Goal: Information Seeking & Learning: Learn about a topic

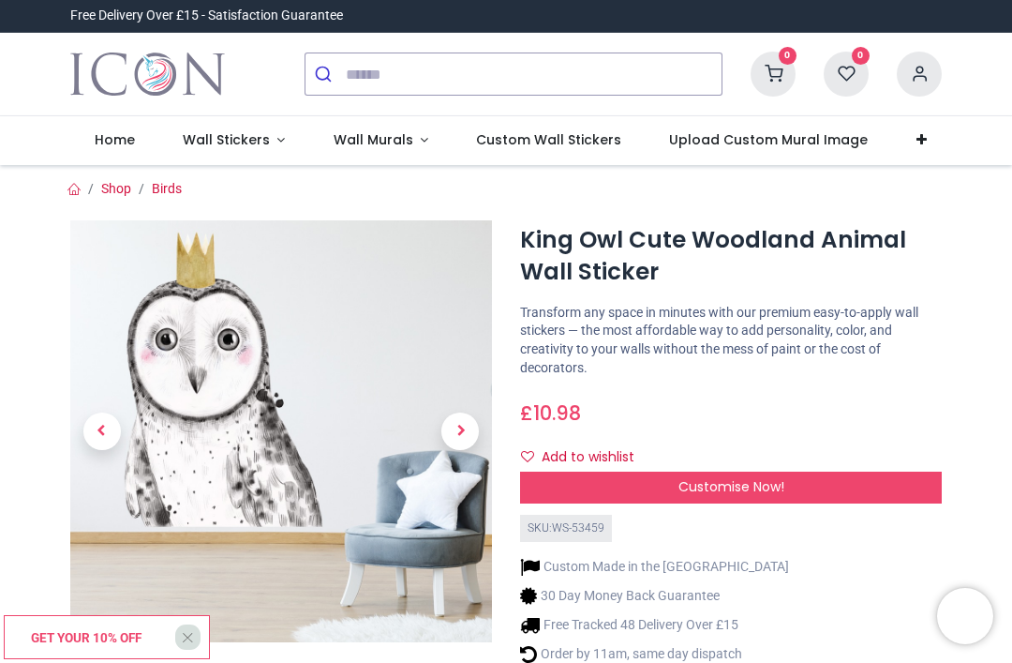
click at [846, 471] on div "Customise Now!" at bounding box center [731, 487] width 422 height 32
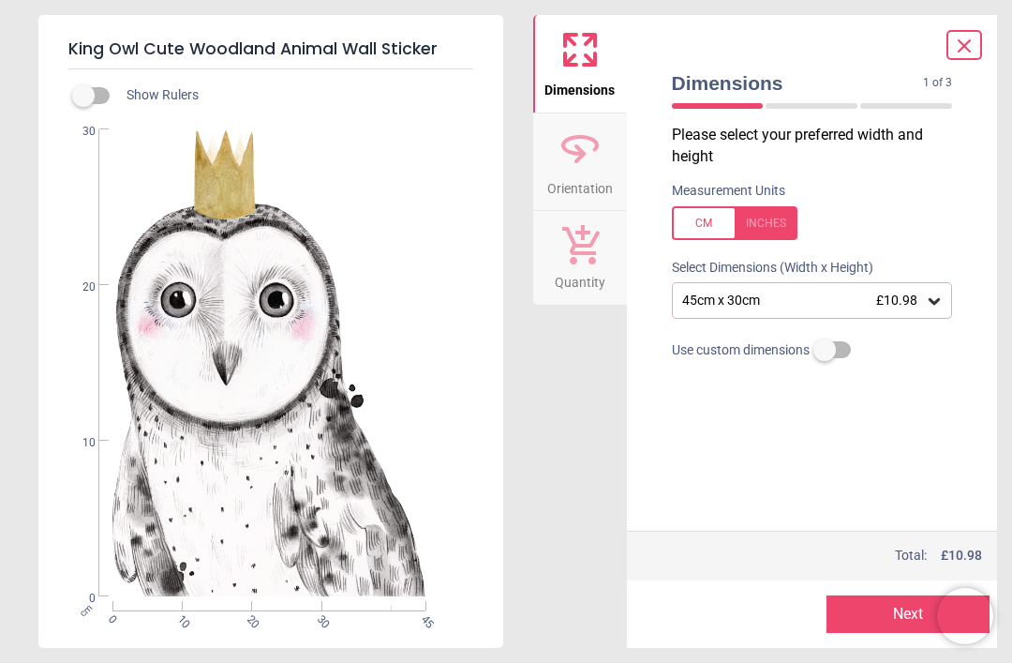
click at [945, 290] on div "45cm x 30cm £10.98" at bounding box center [812, 300] width 281 height 36
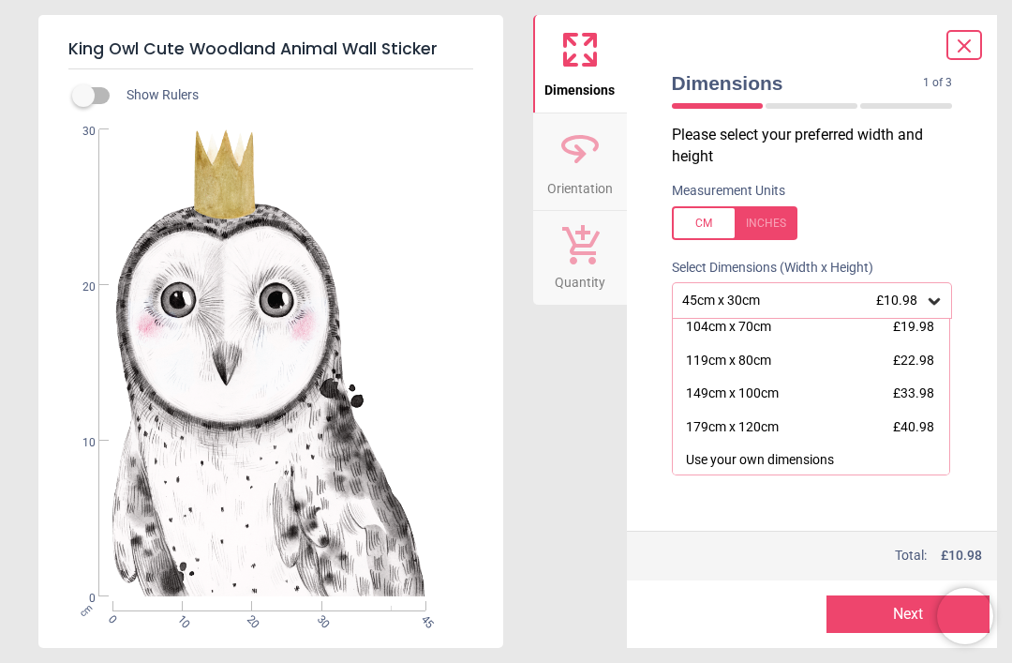
scroll to position [140, 0]
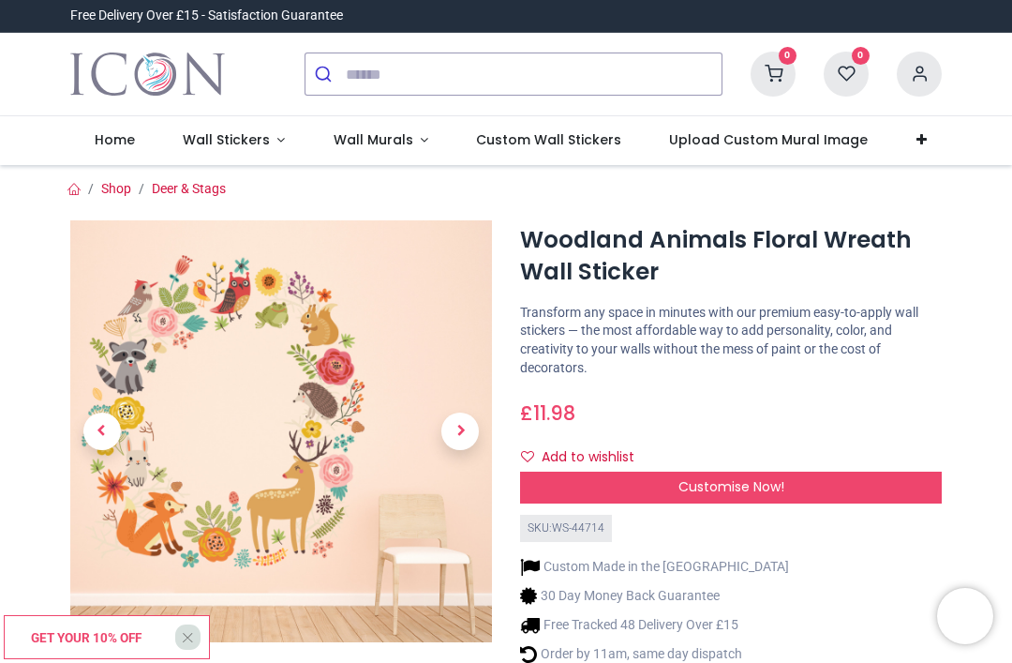
scroll to position [-3, 0]
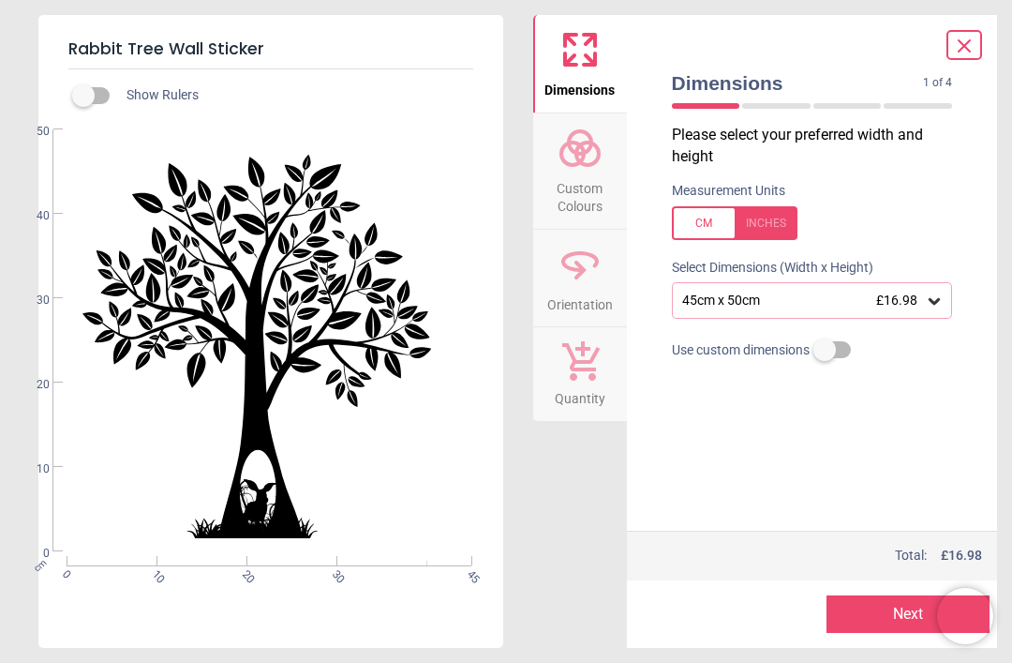
click at [587, 174] on span "Custom Colours" at bounding box center [580, 194] width 90 height 46
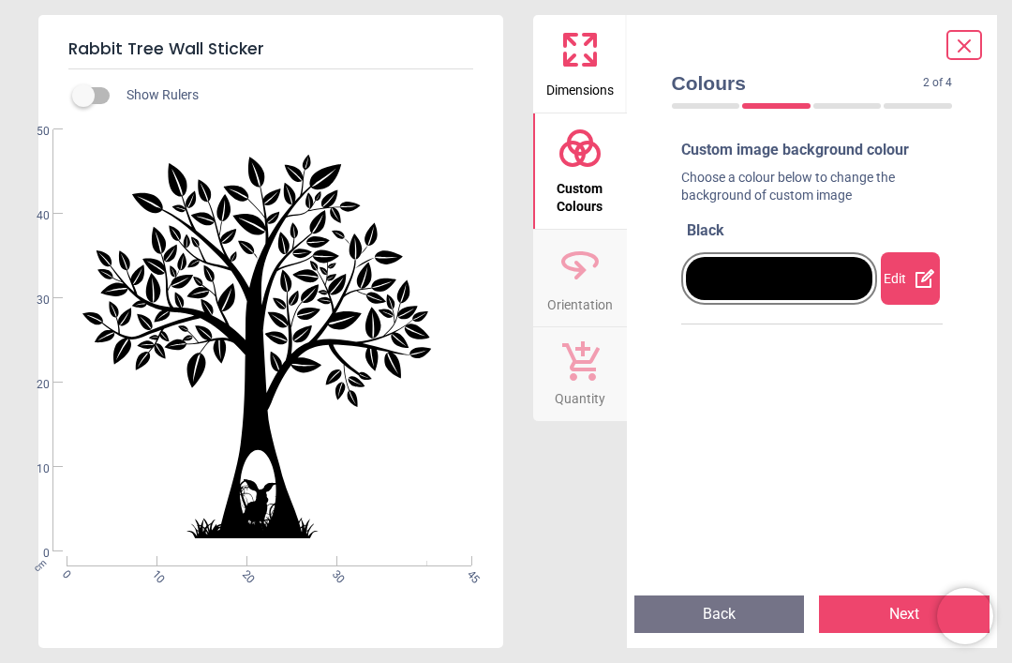
click at [918, 276] on icon at bounding box center [925, 278] width 22 height 22
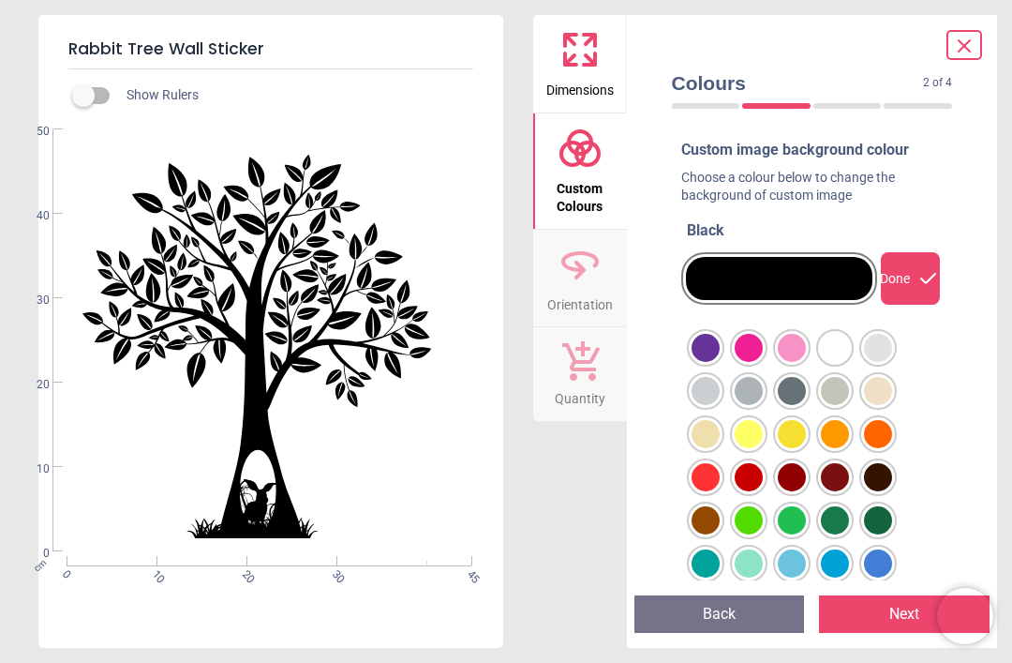
click at [720, 346] on div at bounding box center [706, 348] width 28 height 28
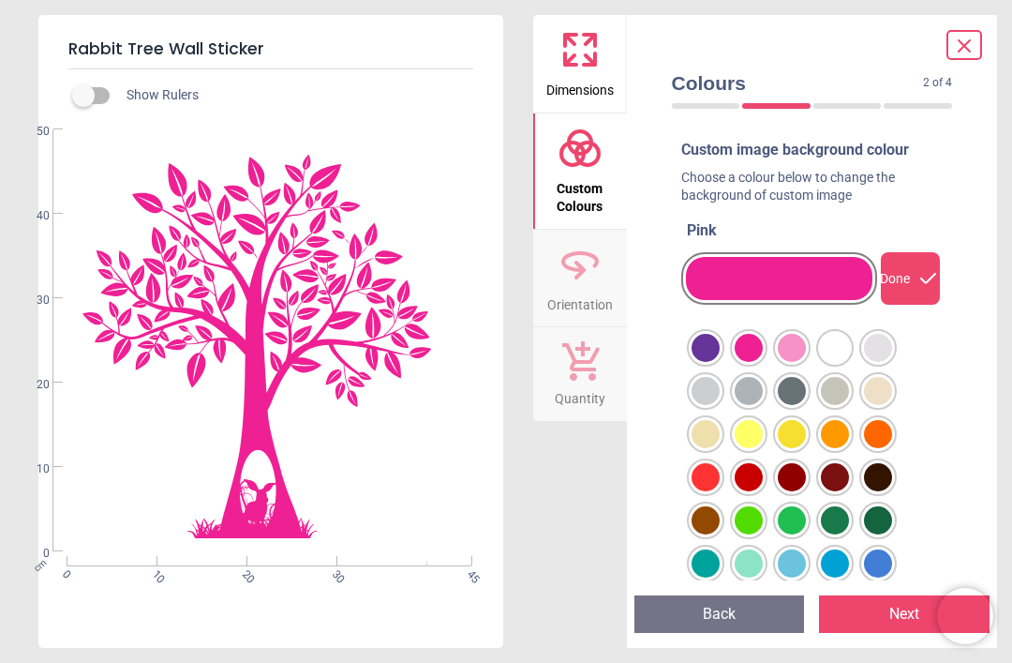
click at [707, 337] on div at bounding box center [706, 348] width 28 height 28
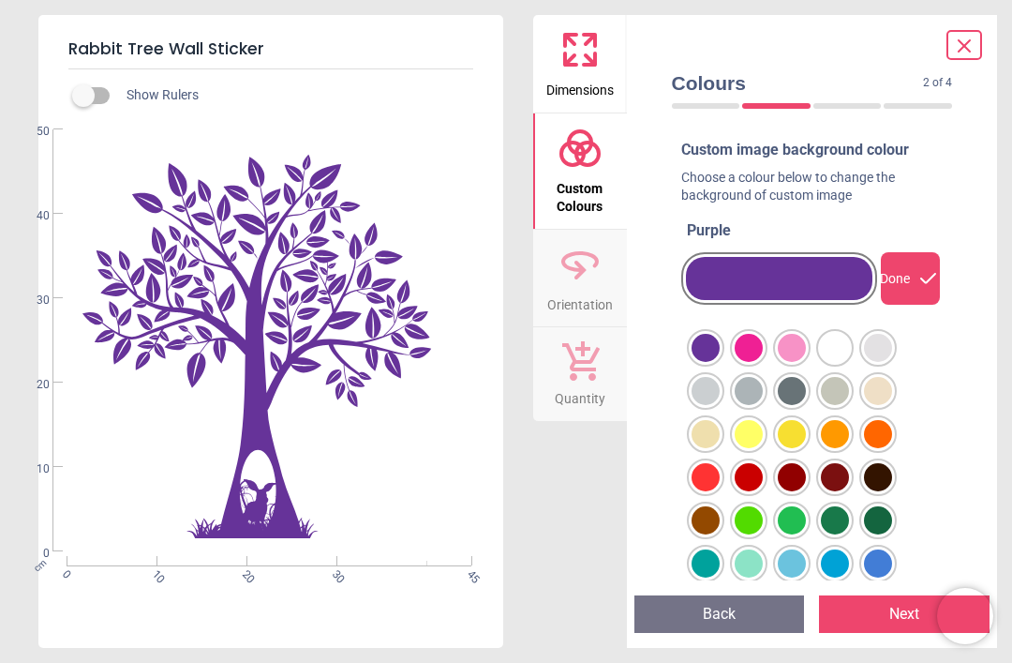
click at [714, 362] on div at bounding box center [706, 348] width 28 height 28
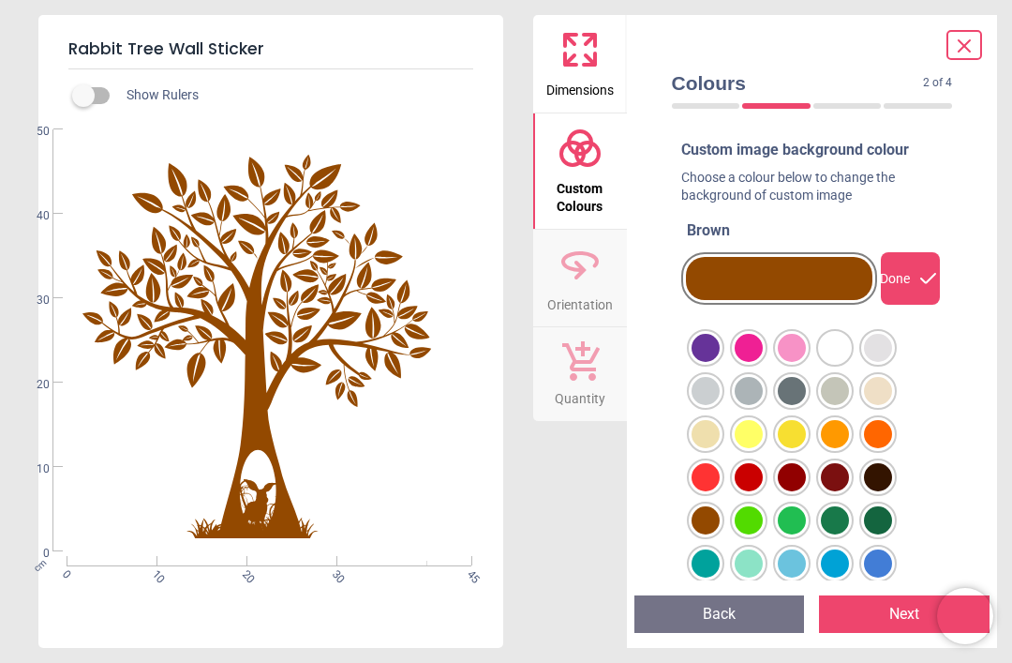
click at [712, 362] on div at bounding box center [706, 348] width 28 height 28
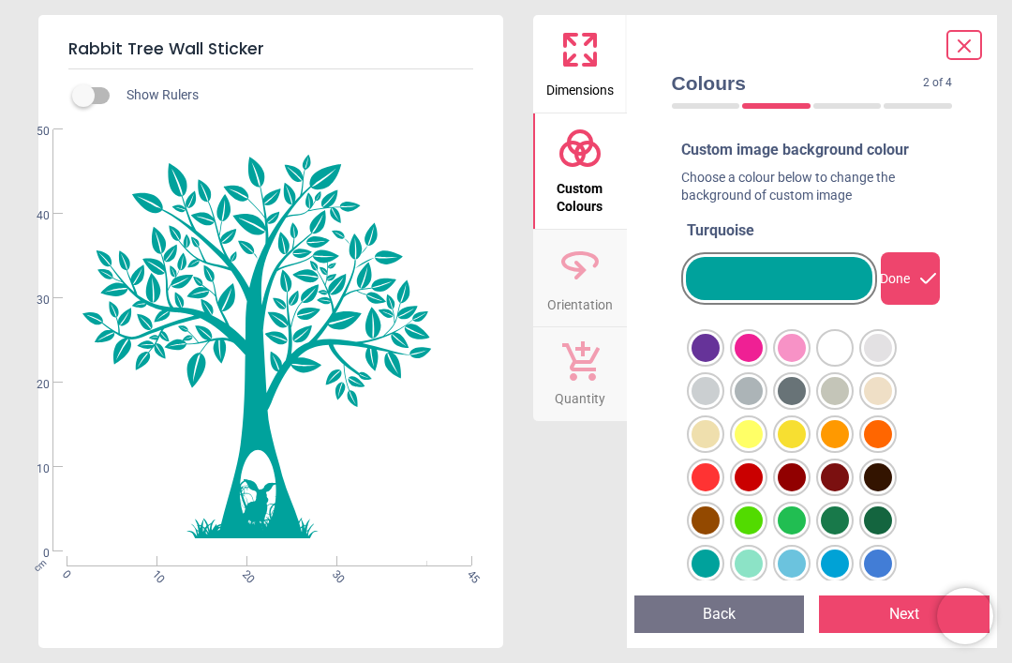
click at [962, 43] on icon at bounding box center [964, 45] width 11 height 11
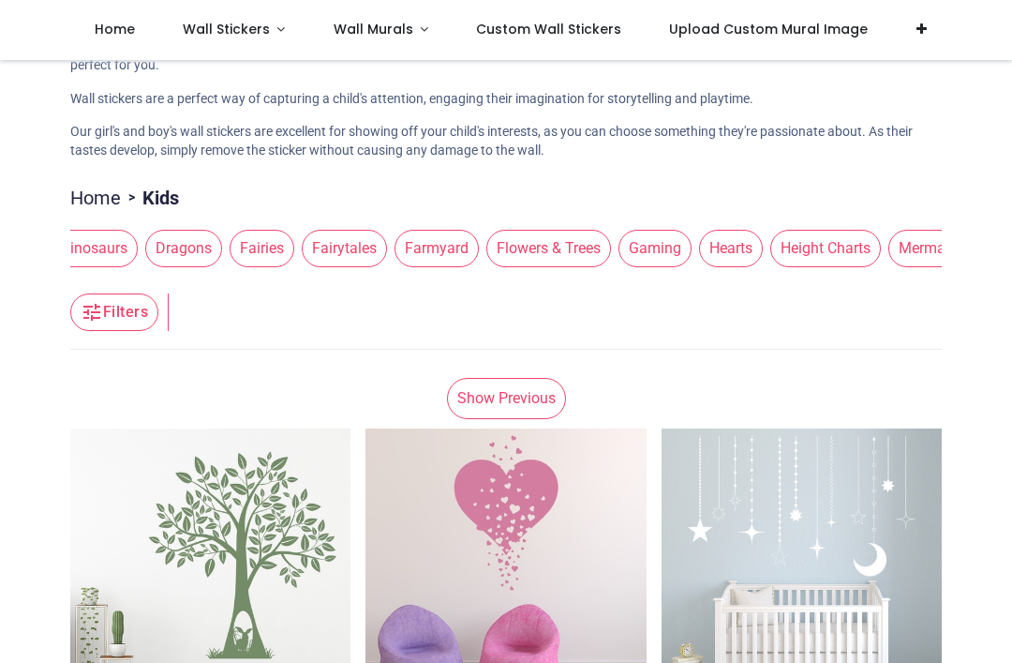
scroll to position [0, 752]
click at [196, 267] on span "Fairies" at bounding box center [228, 248] width 65 height 37
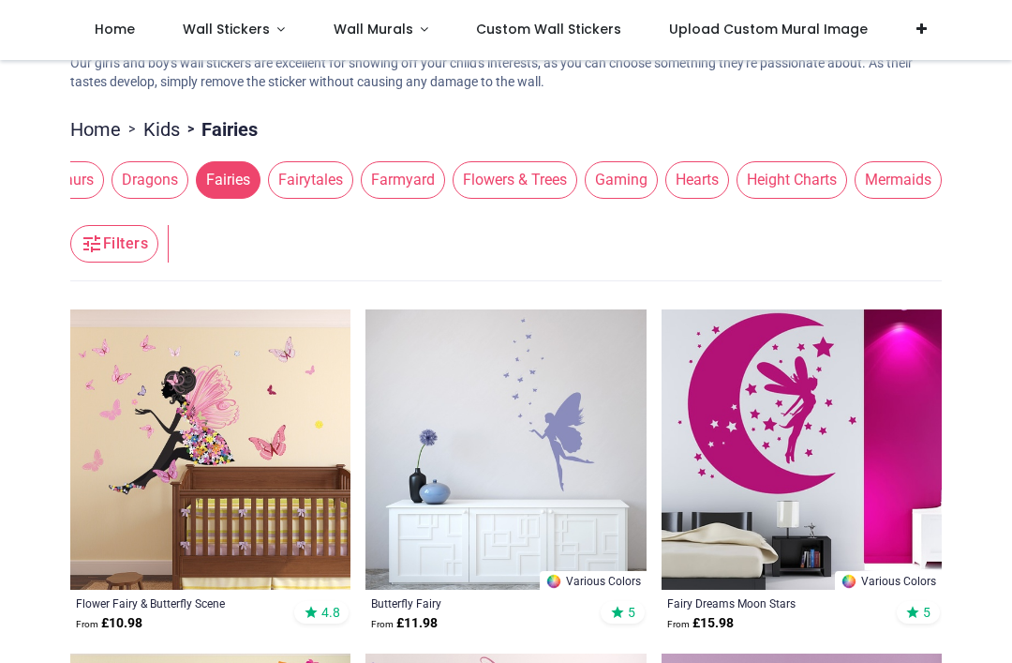
scroll to position [249, 0]
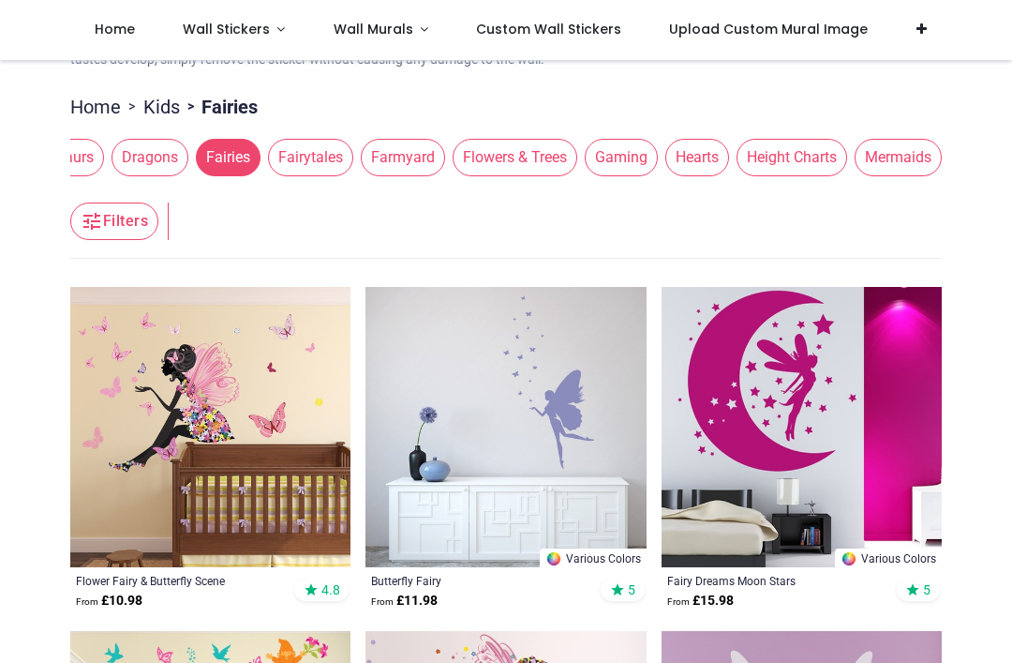
click at [453, 176] on span "Flowers & Trees" at bounding box center [515, 157] width 125 height 37
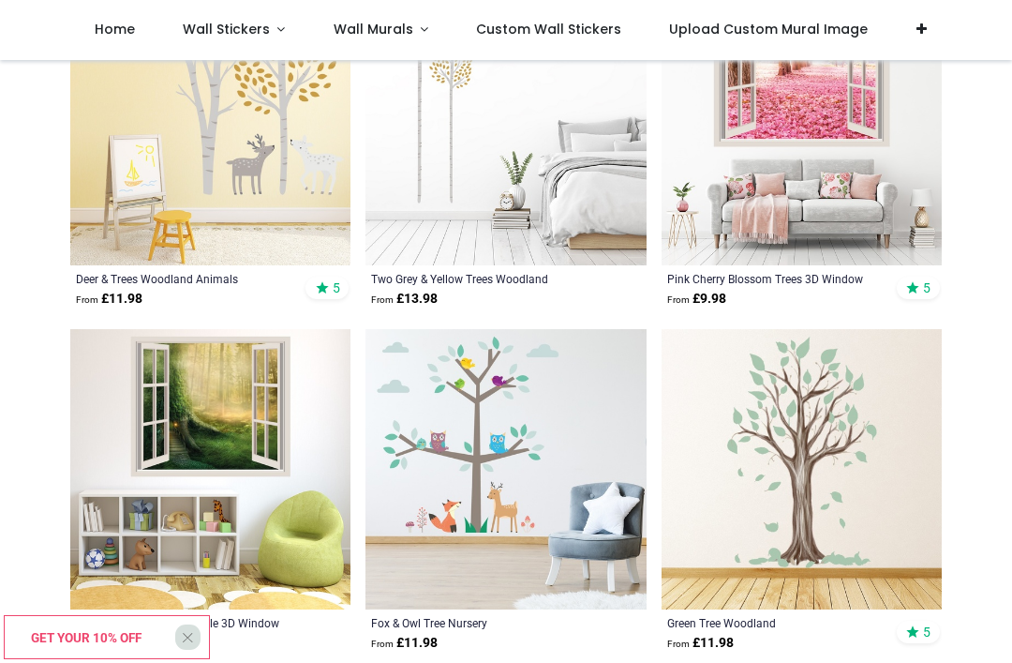
scroll to position [2465, 0]
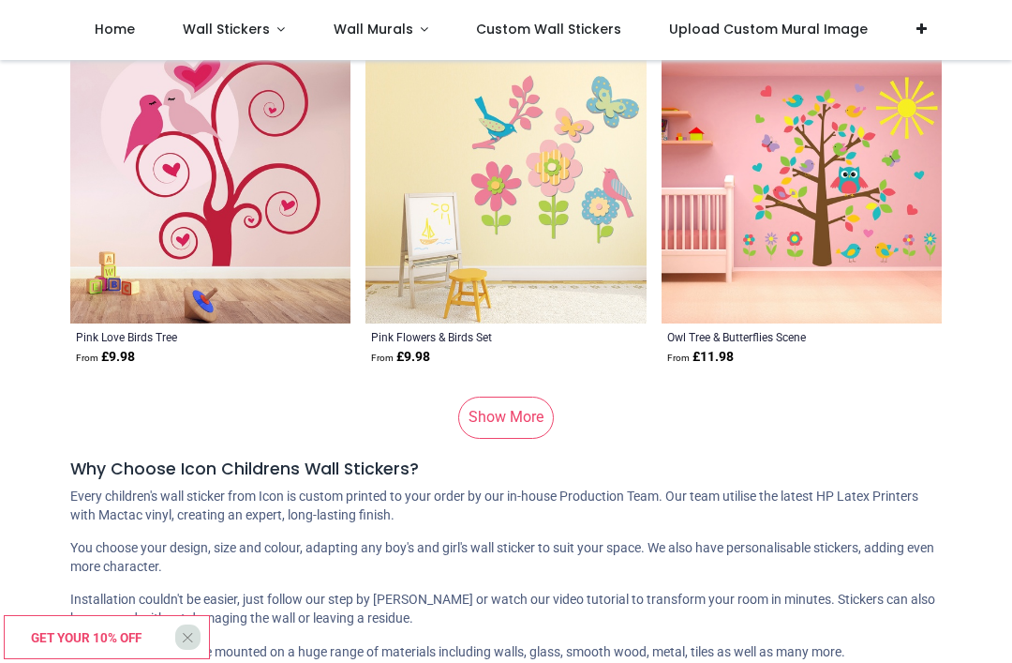
scroll to position [9789, 0]
click at [509, 437] on link "Show More" at bounding box center [506, 415] width 96 height 41
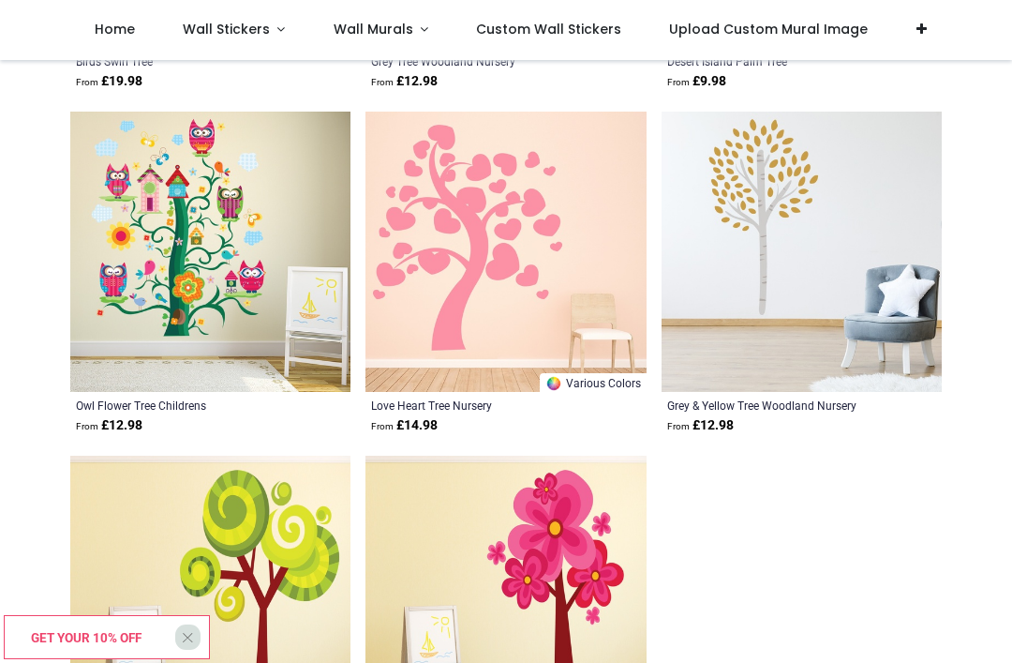
scroll to position [10749, 0]
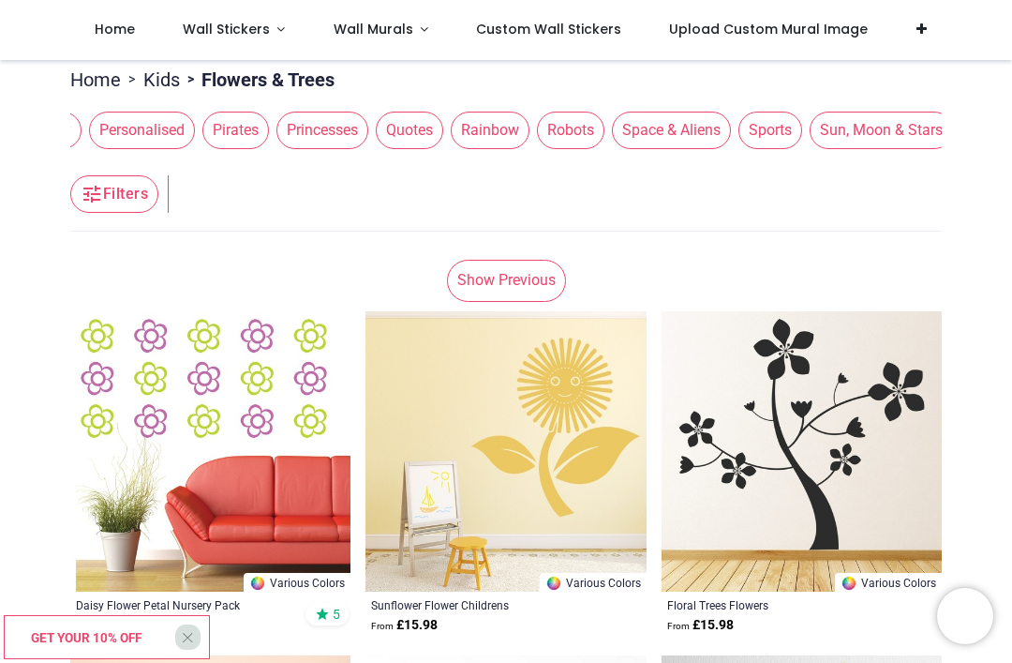
scroll to position [0, 1943]
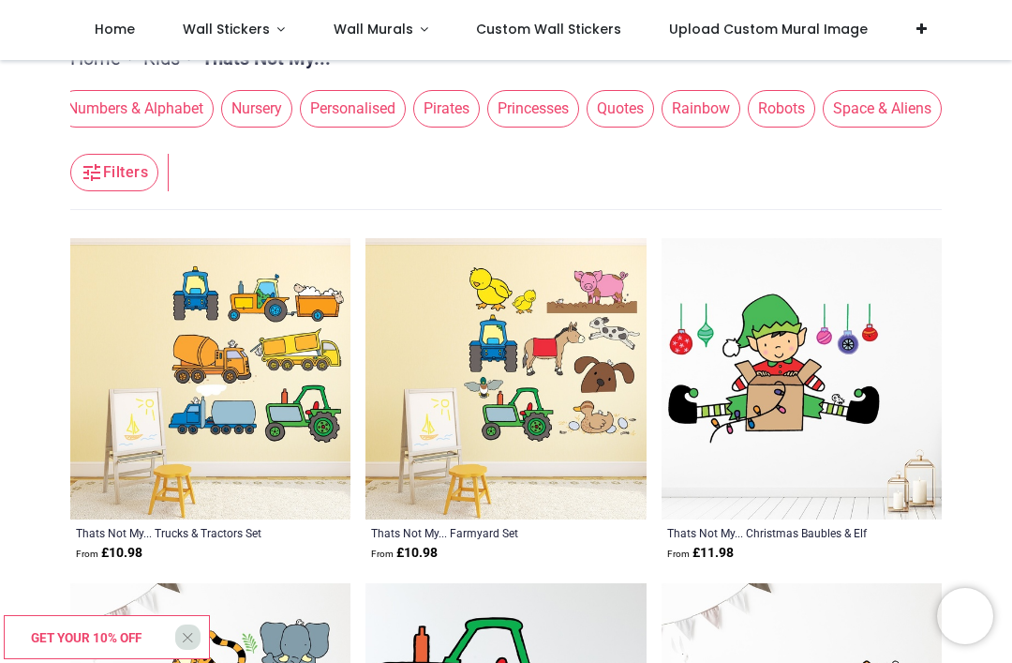
scroll to position [0, 1718]
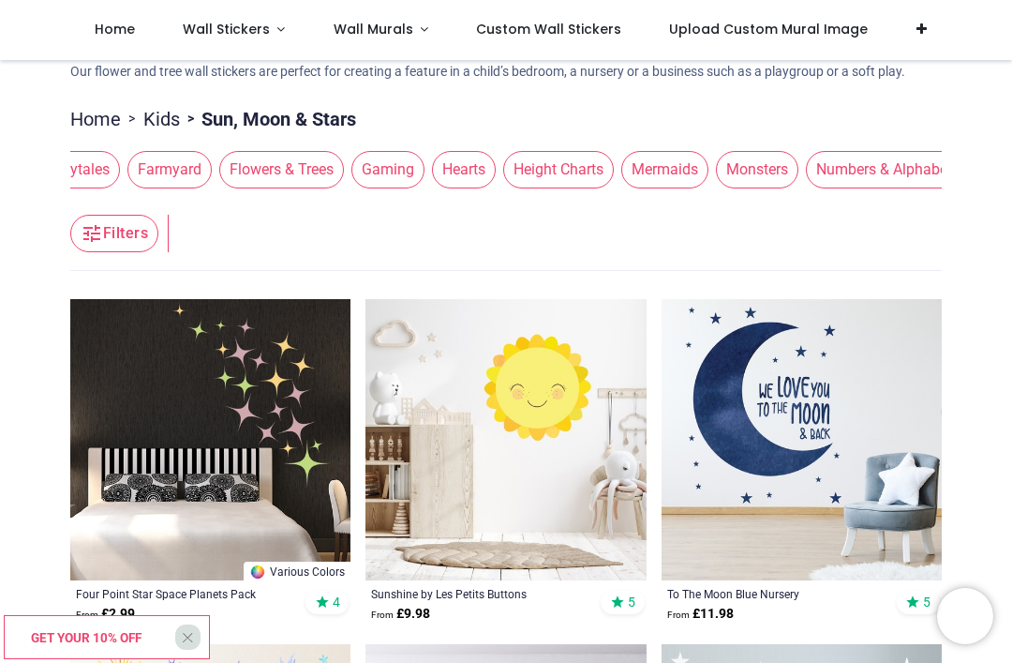
scroll to position [0, 984]
click at [433, 188] on span "Hearts" at bounding box center [465, 169] width 64 height 37
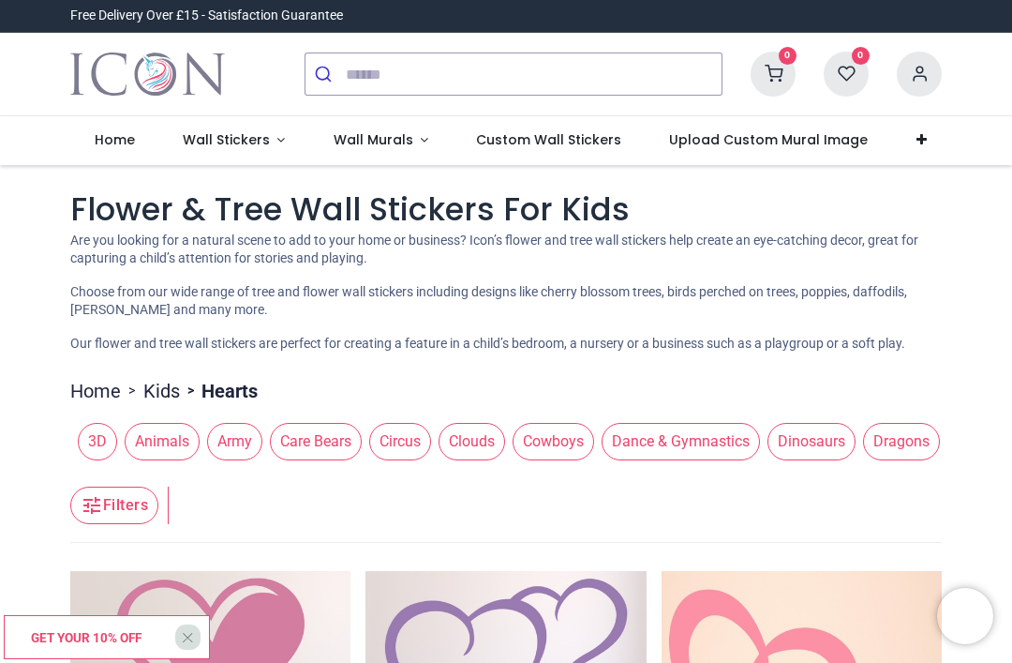
click at [261, 136] on span "Wall Stickers" at bounding box center [226, 139] width 87 height 19
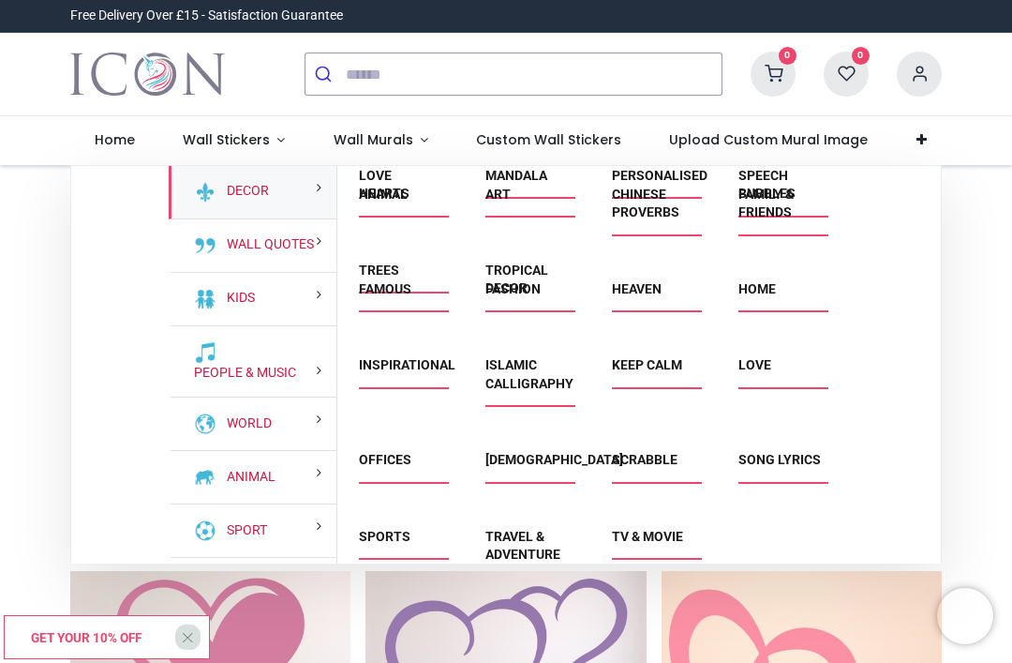
scroll to position [397, 0]
click at [365, 261] on div "Animal" at bounding box center [400, 213] width 127 height 95
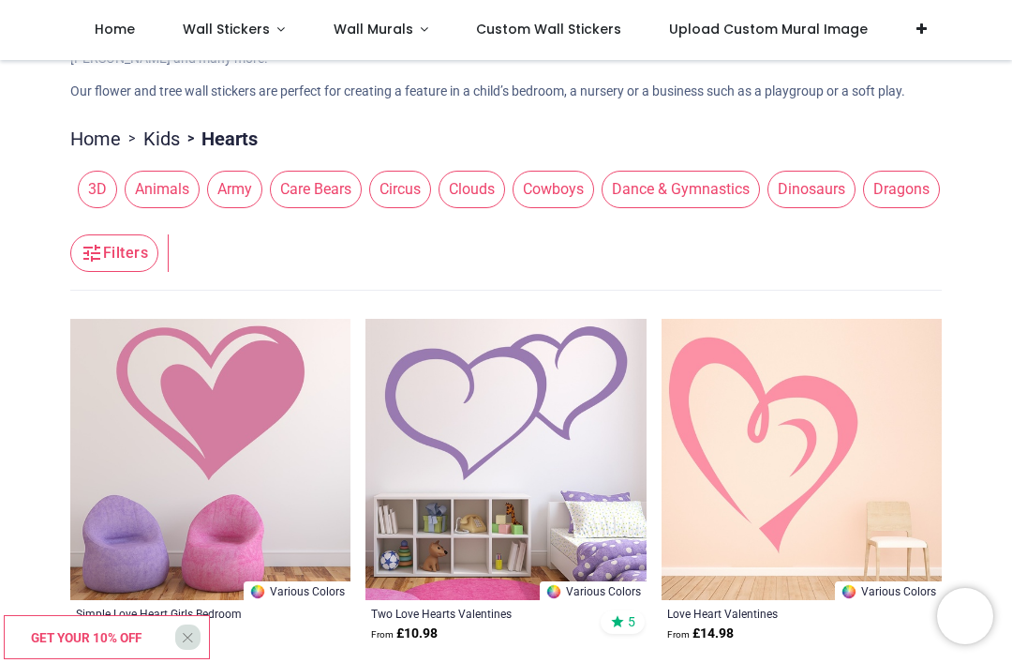
scroll to position [141, 0]
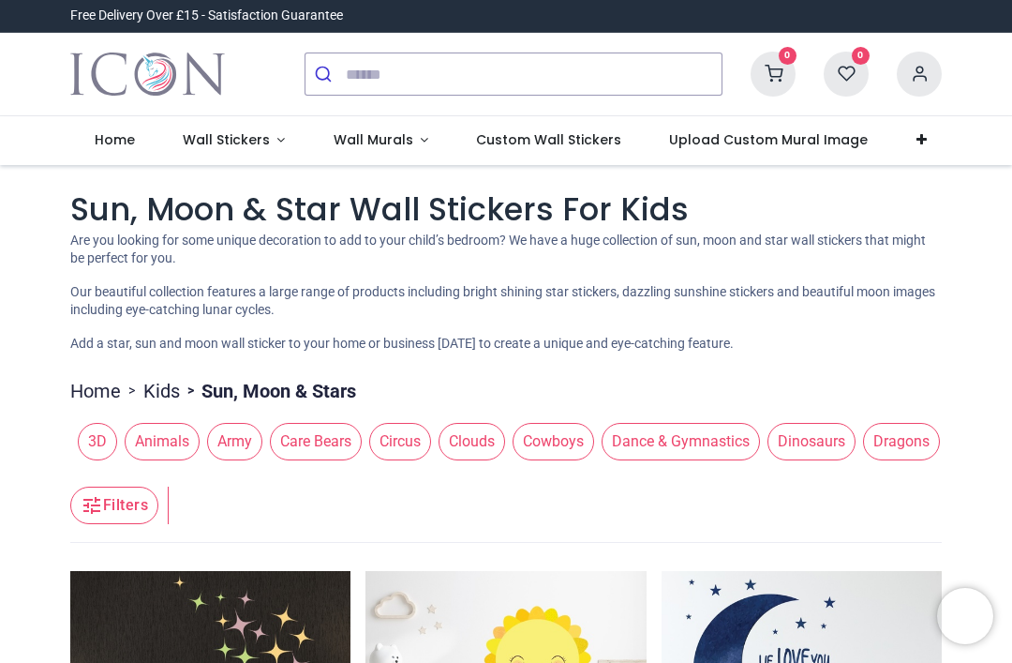
click at [211, 144] on span "Wall Stickers" at bounding box center [226, 139] width 87 height 19
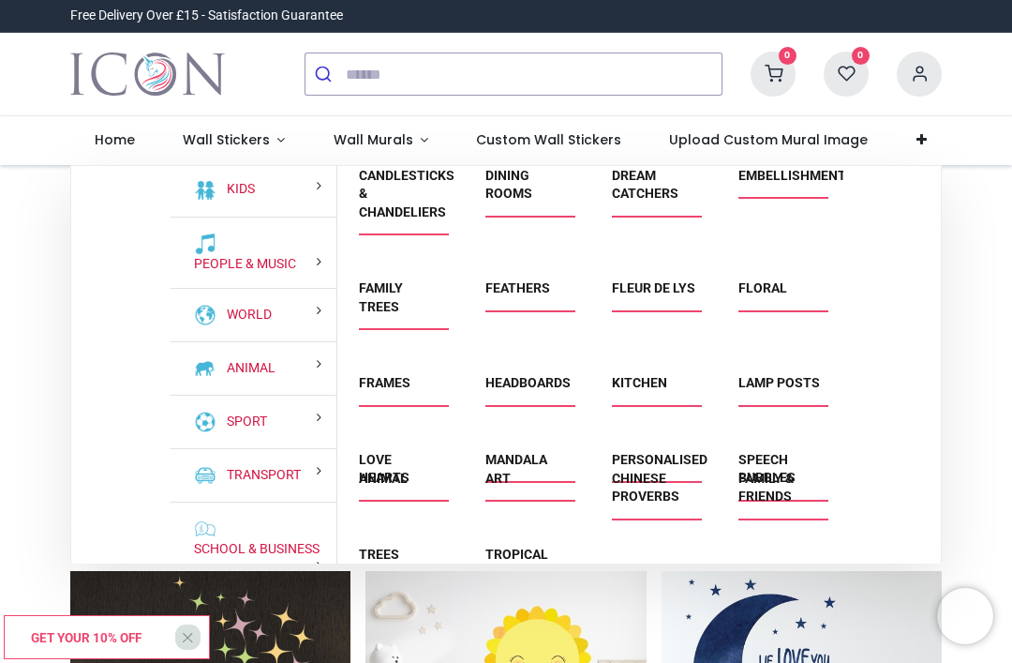
scroll to position [137, 0]
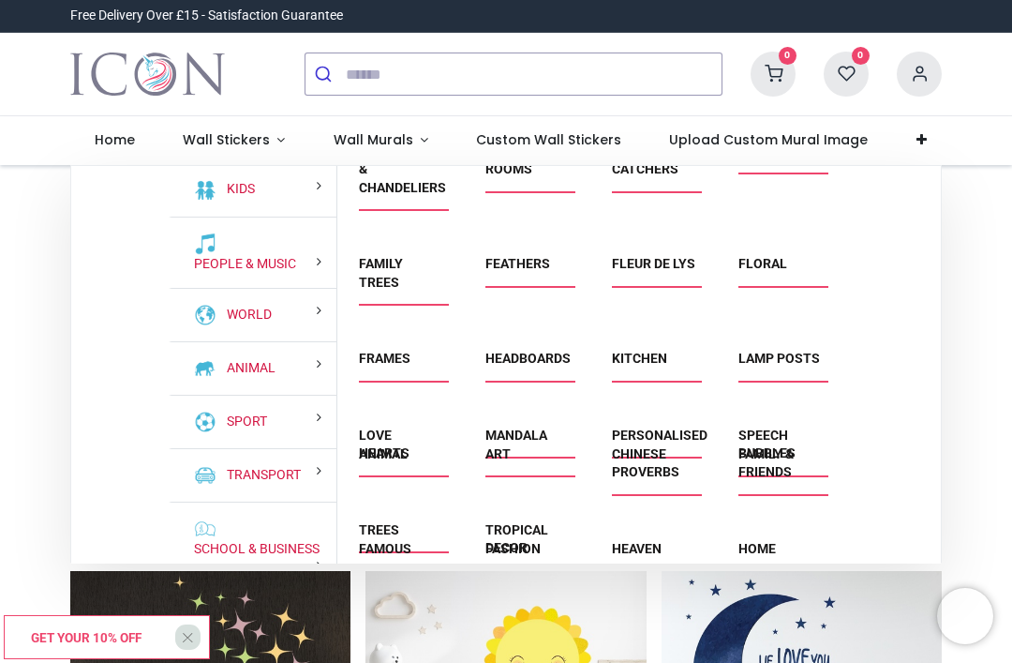
click at [540, 442] on link "Mandala" at bounding box center [516, 434] width 62 height 15
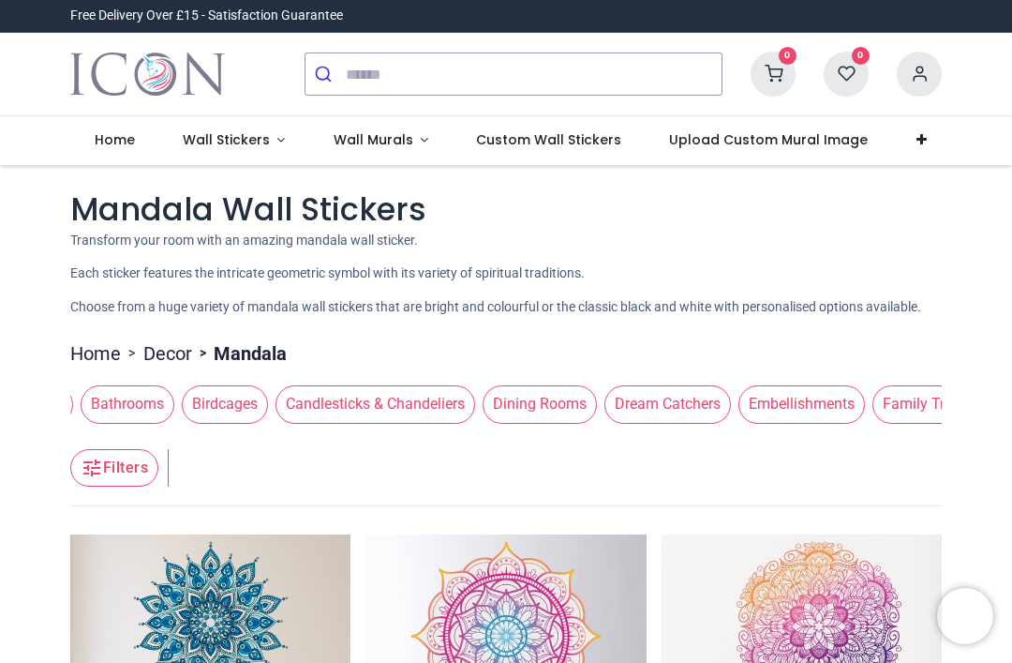
scroll to position [0, 309]
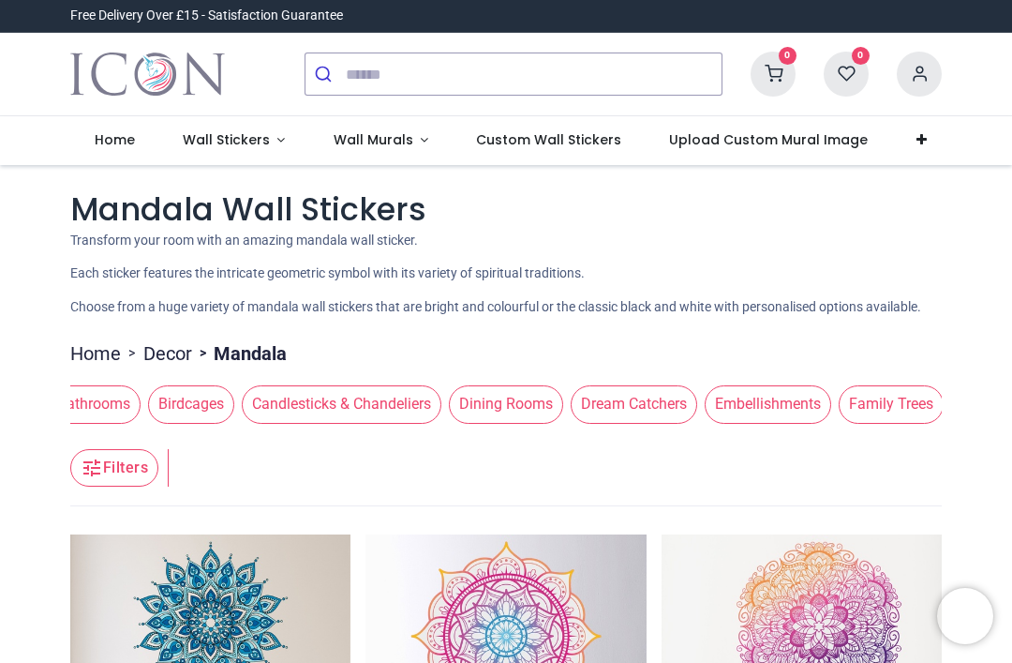
click at [148, 423] on span "Birdcages" at bounding box center [191, 403] width 86 height 37
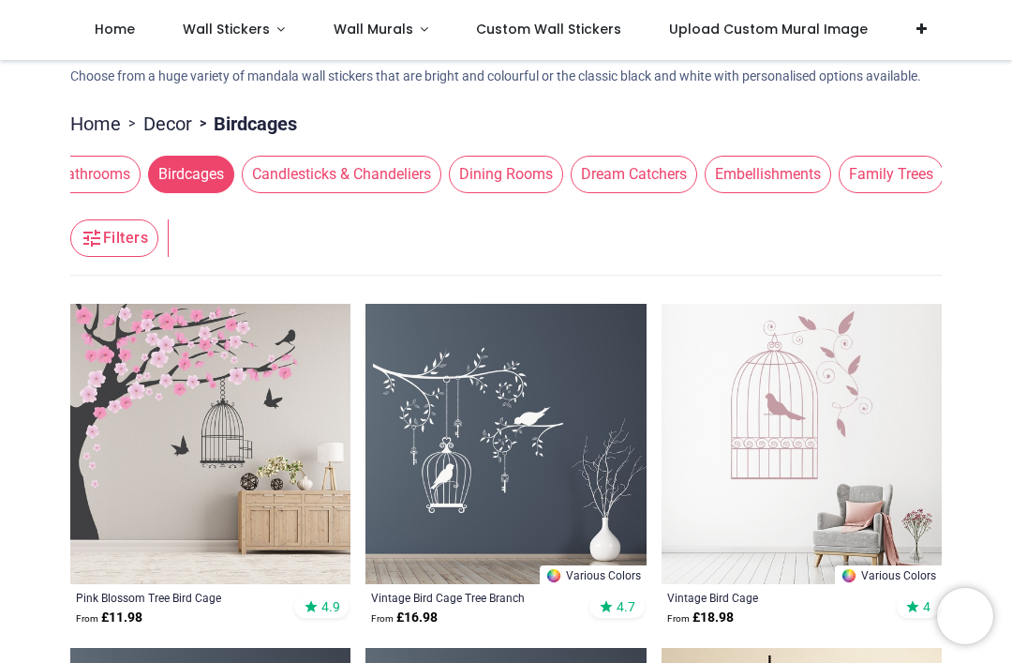
scroll to position [122, 0]
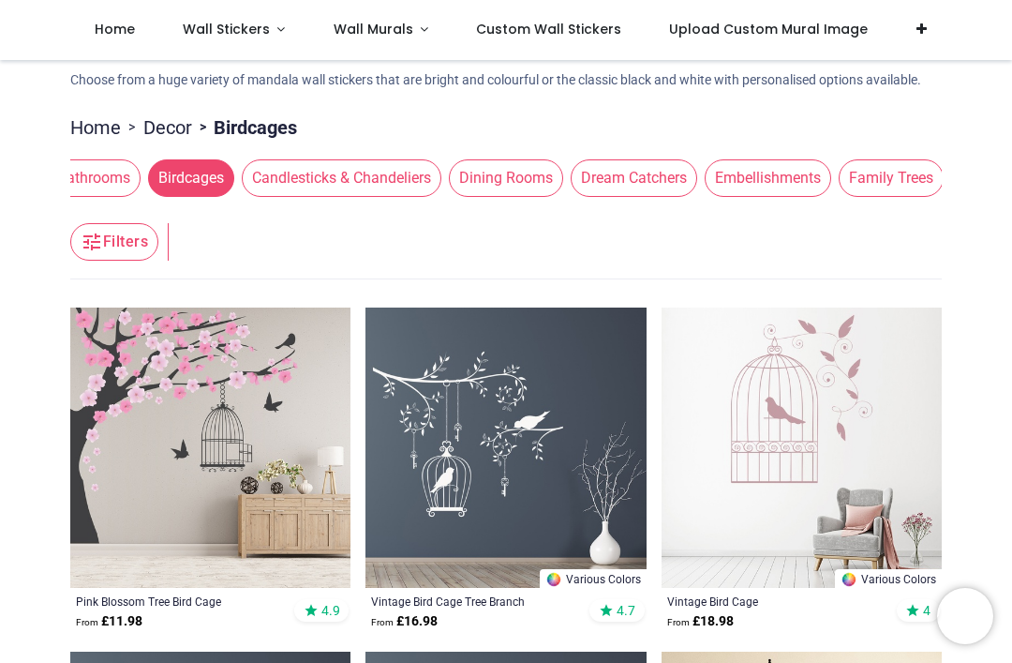
click at [449, 197] on span "Dining Rooms" at bounding box center [506, 177] width 114 height 37
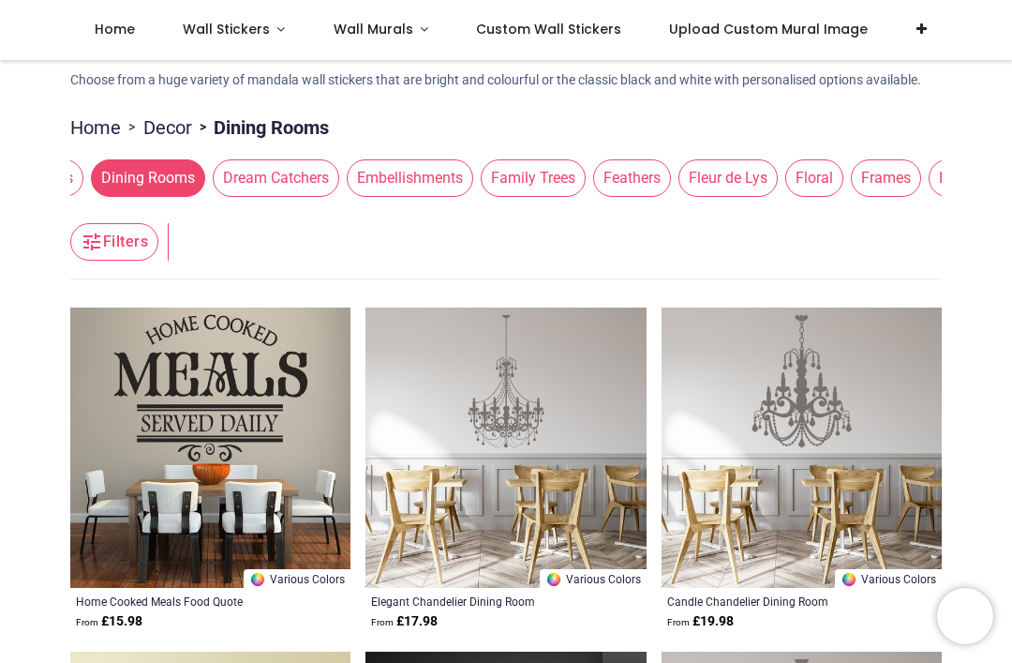
scroll to position [0, 681]
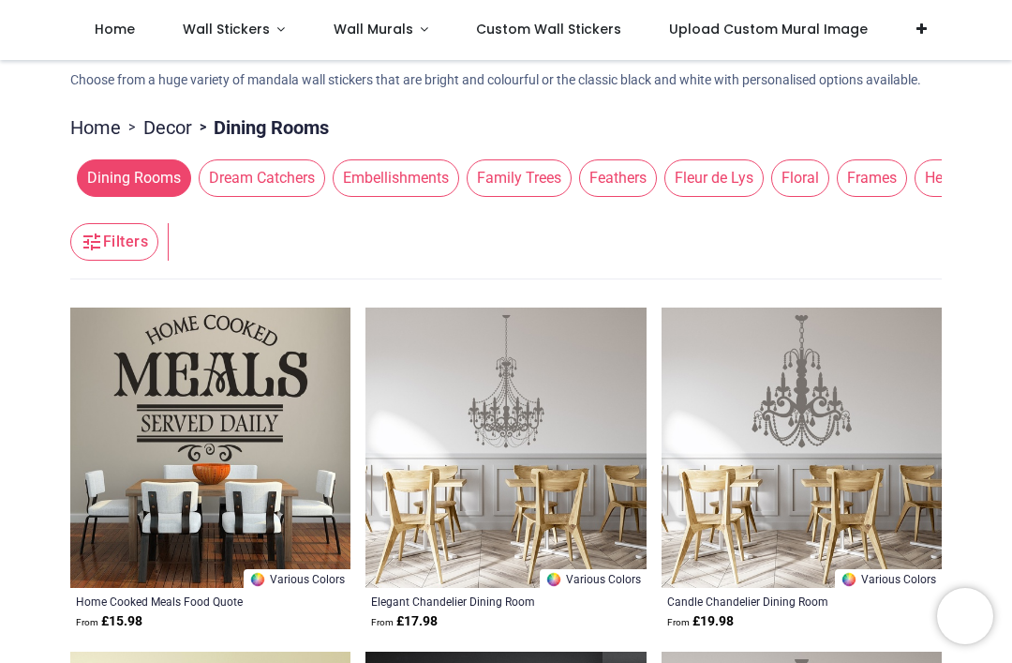
click at [579, 197] on span "Feathers" at bounding box center [618, 177] width 78 height 37
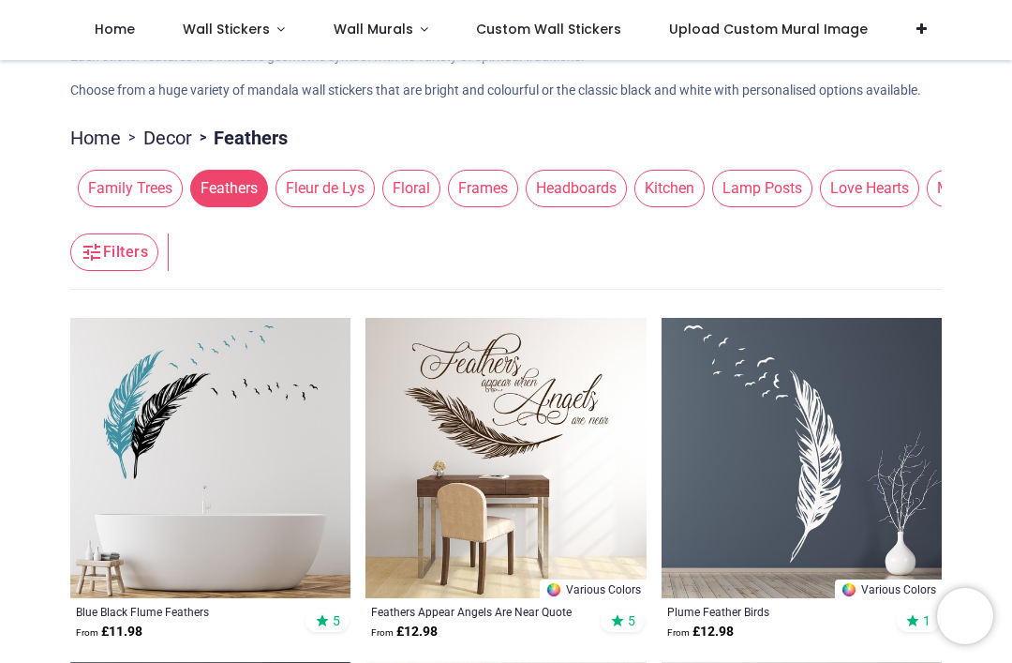
scroll to position [0, 1069]
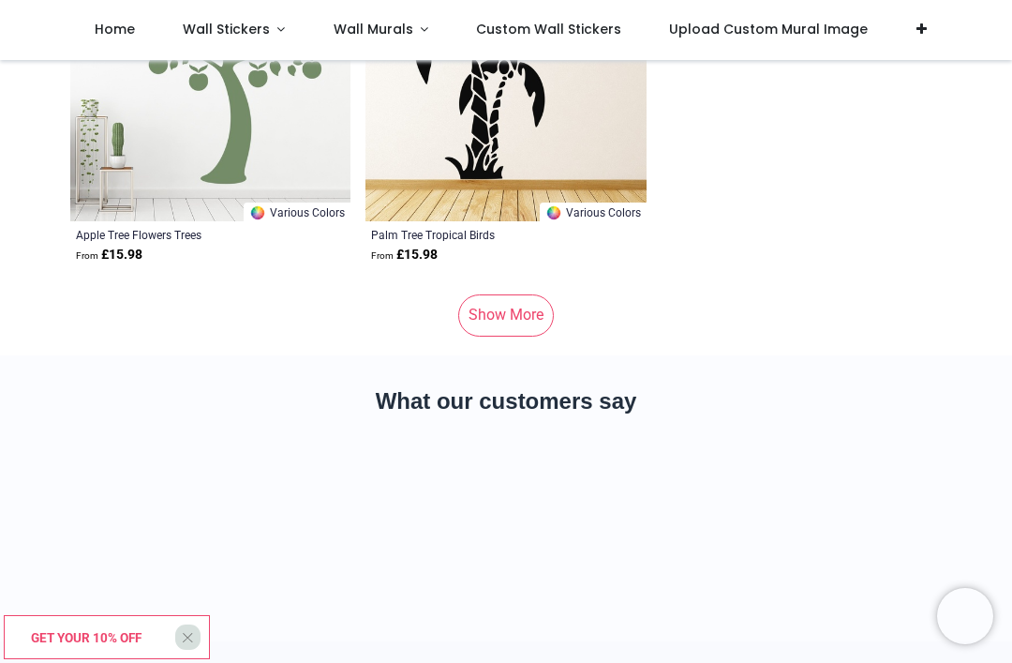
scroll to position [16336, 0]
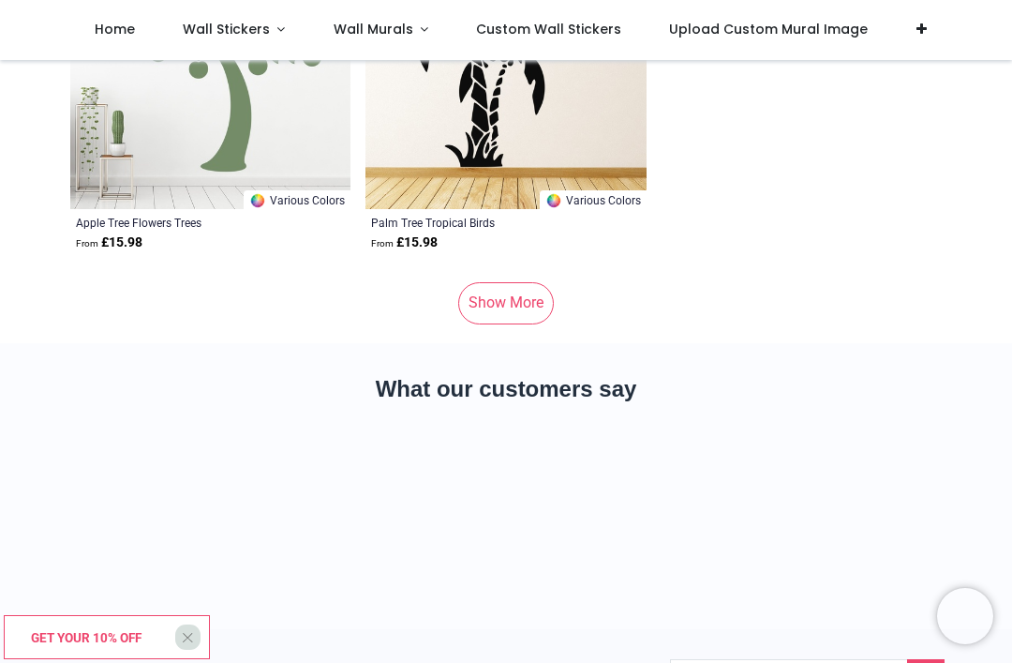
click at [515, 323] on link "Show More" at bounding box center [506, 302] width 96 height 41
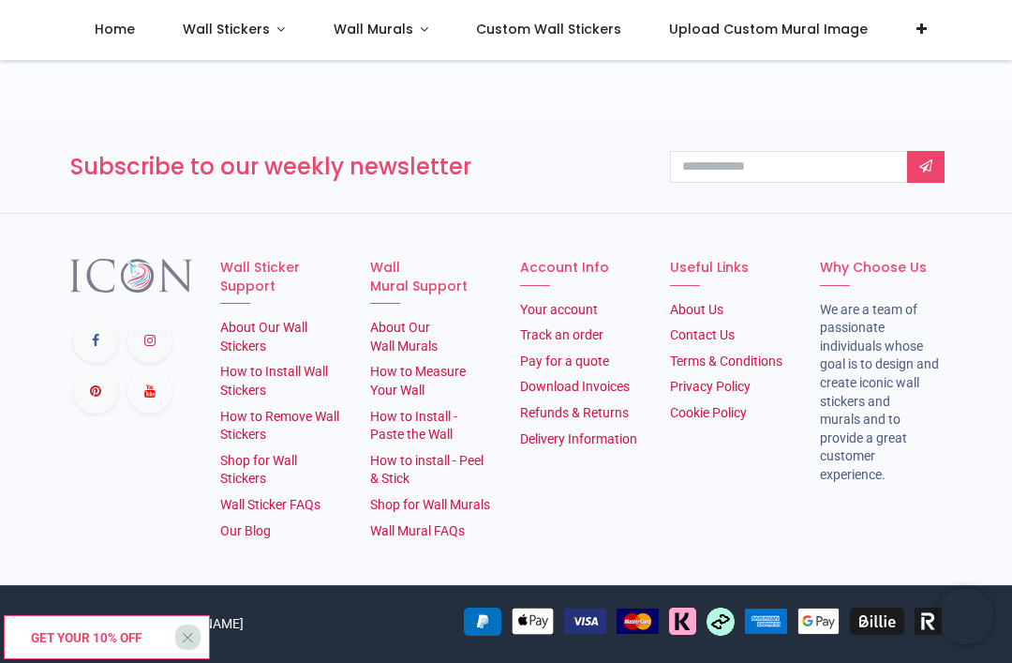
scroll to position [16293, 0]
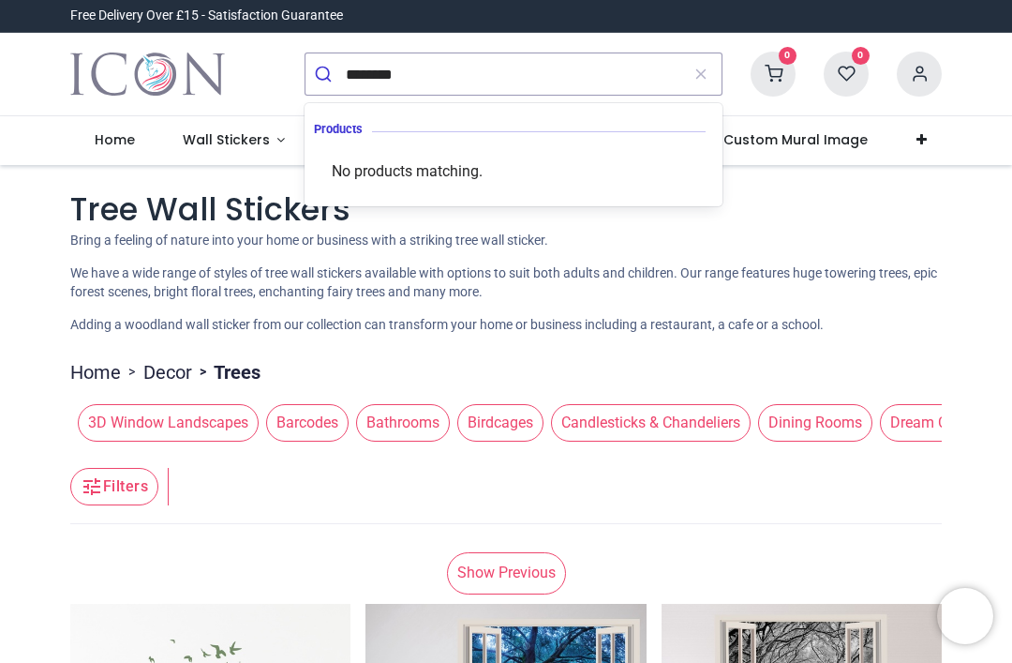
type input "********"
click at [325, 74] on button "submit" at bounding box center [326, 73] width 40 height 41
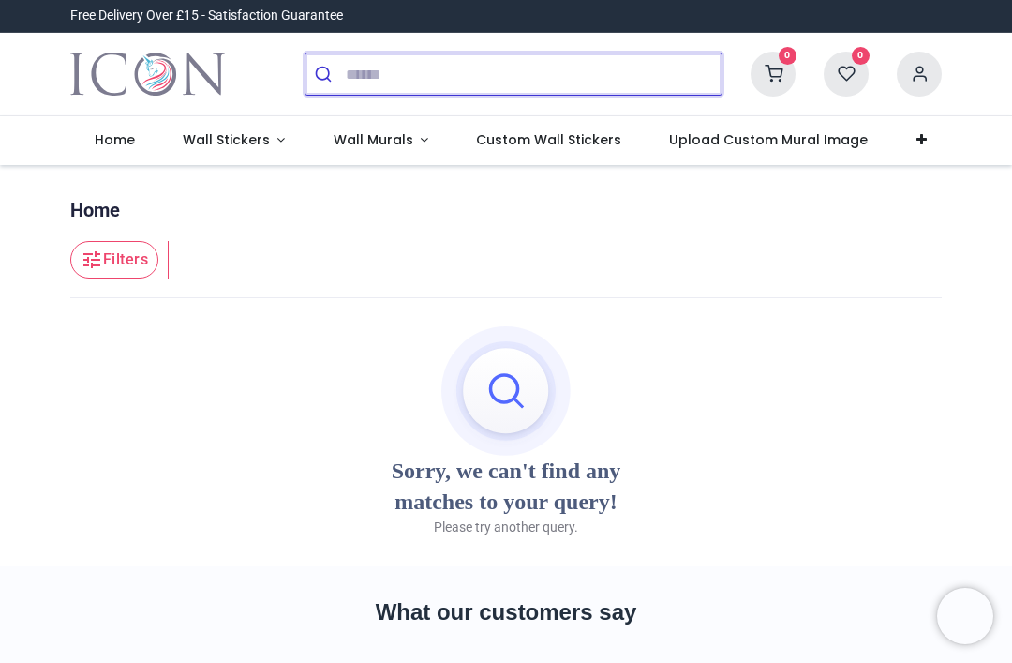
click at [521, 59] on input "search" at bounding box center [534, 73] width 376 height 41
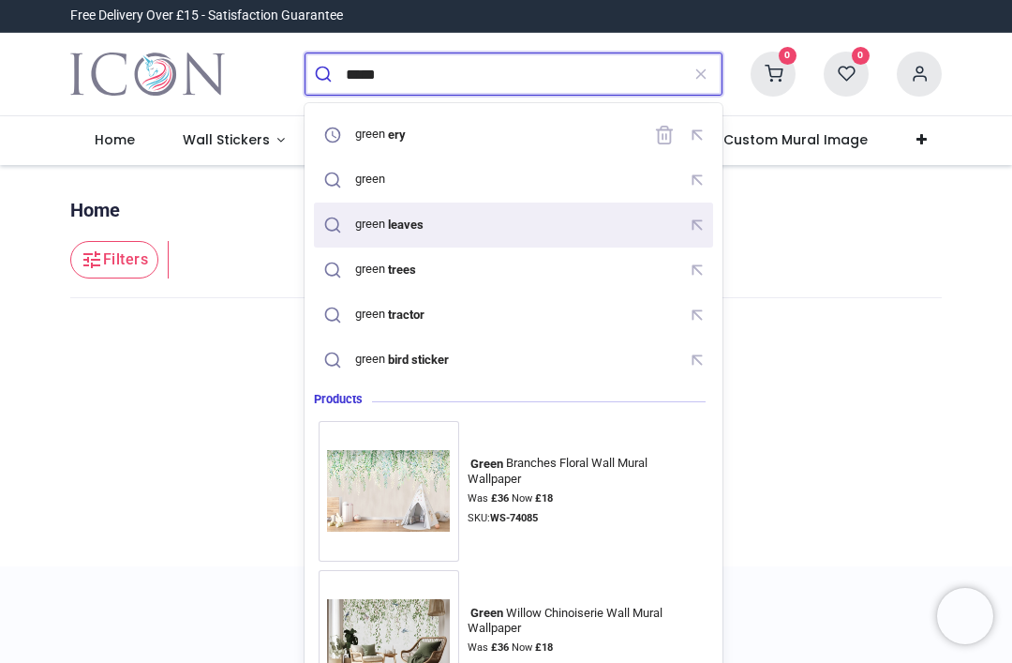
click at [432, 229] on div "green leaves" at bounding box center [393, 223] width 77 height 15
type input "**********"
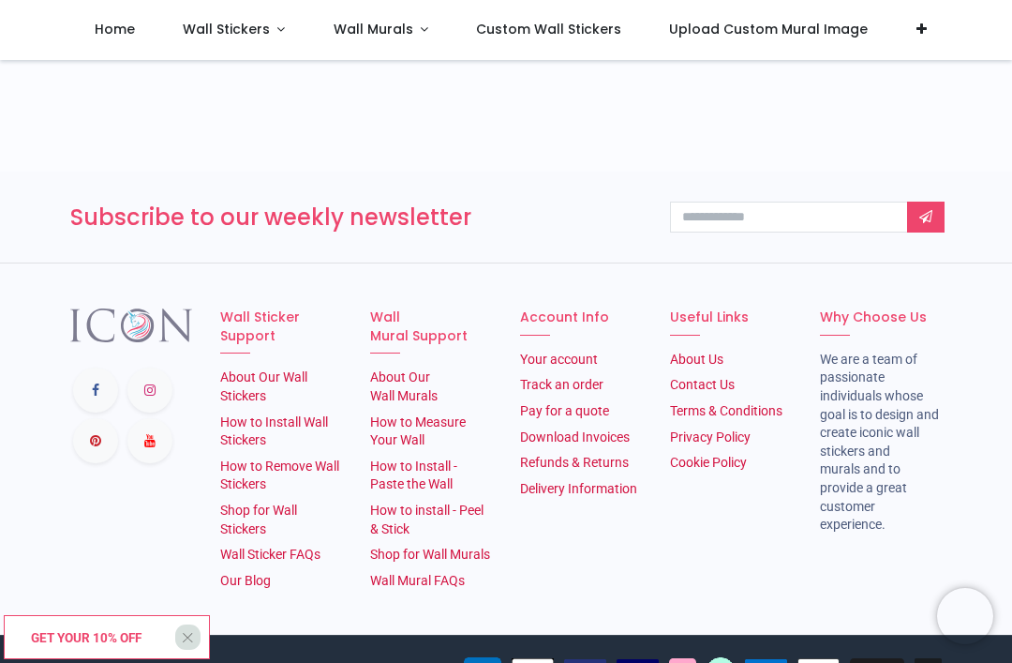
scroll to position [3425, 0]
